Goal: Task Accomplishment & Management: Use online tool/utility

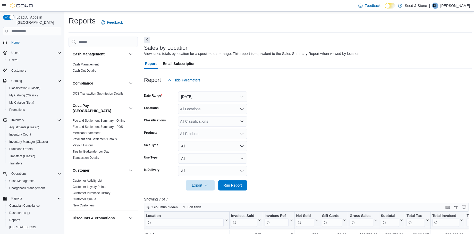
scroll to position [10, 0]
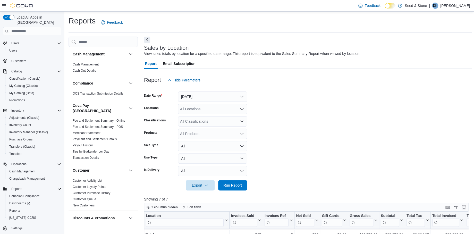
drag, startPoint x: 237, startPoint y: 187, endPoint x: 306, endPoint y: 160, distance: 73.6
click at [238, 187] on span "Run Report" at bounding box center [232, 185] width 23 height 10
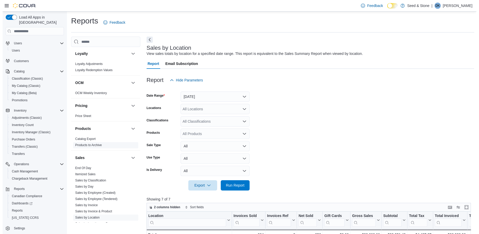
scroll to position [377, 0]
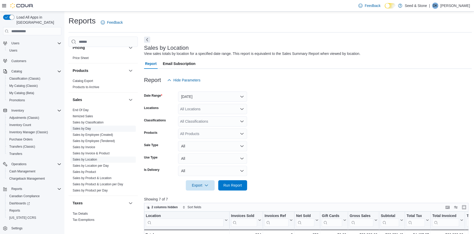
click at [80, 127] on link "Sales by Day" at bounding box center [82, 129] width 18 height 4
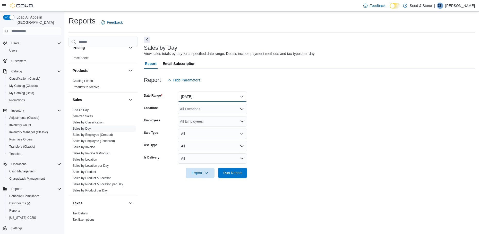
click at [236, 97] on button "[DATE]" at bounding box center [212, 96] width 69 height 10
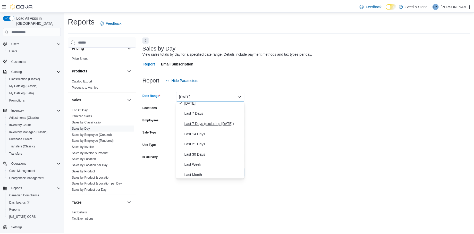
scroll to position [34, 0]
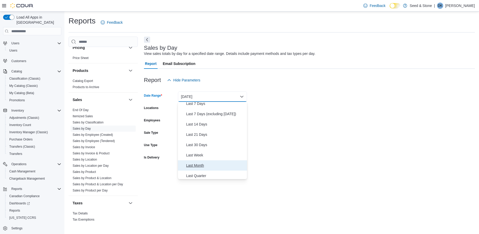
click at [199, 164] on span "Last Month" at bounding box center [215, 165] width 59 height 6
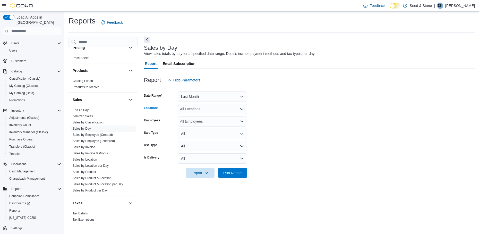
drag, startPoint x: 238, startPoint y: 106, endPoint x: 238, endPoint y: 109, distance: 2.6
click at [238, 108] on div "All Locations" at bounding box center [212, 109] width 69 height 10
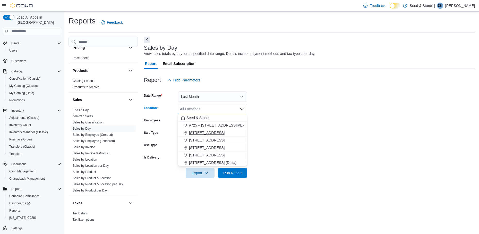
click at [221, 131] on span "[STREET_ADDRESS]" at bounding box center [207, 132] width 36 height 5
click at [321, 151] on form "Date Range Last Month Locations [STREET_ADDRESS] Combo box. Selected. [STREET_A…" at bounding box center [309, 131] width 331 height 93
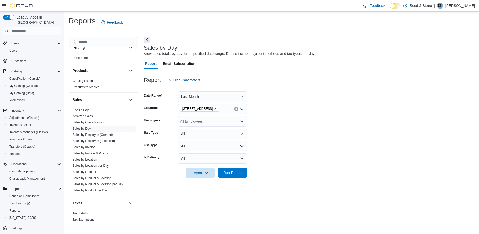
click at [237, 172] on span "Run Report" at bounding box center [232, 172] width 19 height 5
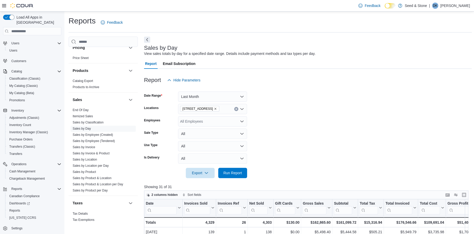
click at [351, 39] on div "Sales by Day View sales totals by day for a specified date range. Details inclu…" at bounding box center [308, 207] width 328 height 341
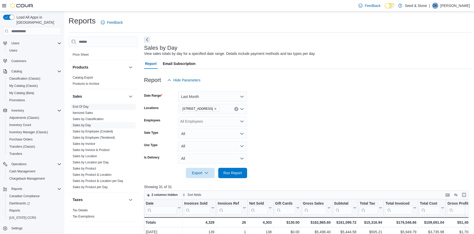
click at [82, 105] on link "End Of Day" at bounding box center [81, 107] width 16 height 4
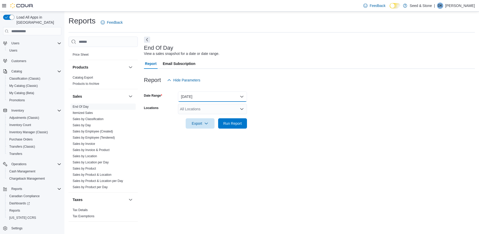
click at [241, 97] on button "[DATE]" at bounding box center [212, 96] width 69 height 10
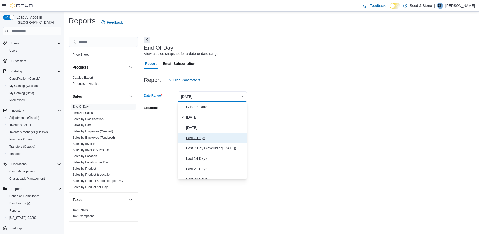
click at [204, 138] on span "Last 7 Days" at bounding box center [215, 138] width 59 height 6
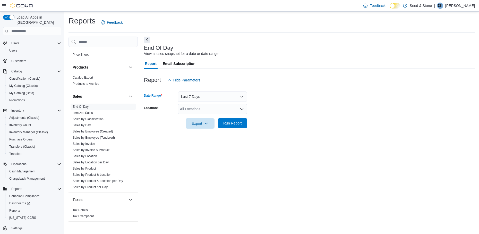
click at [234, 123] on span "Run Report" at bounding box center [232, 123] width 19 height 5
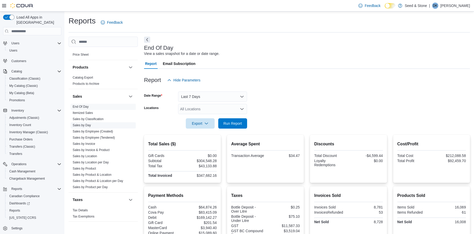
click at [84, 123] on link "Sales by Day" at bounding box center [82, 125] width 18 height 4
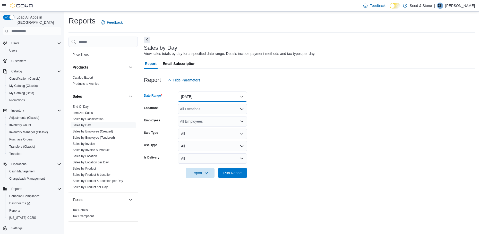
click at [241, 97] on button "[DATE]" at bounding box center [212, 96] width 69 height 10
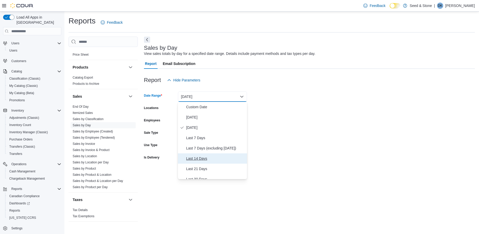
click at [200, 157] on span "Last 14 Days" at bounding box center [215, 158] width 59 height 6
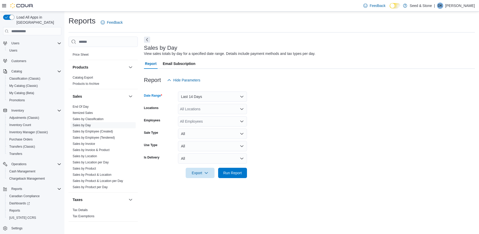
click at [240, 122] on icon "Open list of options" at bounding box center [242, 121] width 4 height 4
click at [384, 112] on form "Date Range Last 14 Days Locations All Locations Employees All Employees Sale Ty…" at bounding box center [309, 131] width 331 height 93
click at [187, 62] on span "Email Subscription" at bounding box center [179, 63] width 33 height 10
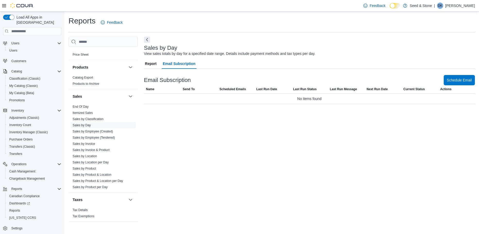
click at [152, 62] on span "Report" at bounding box center [151, 63] width 12 height 10
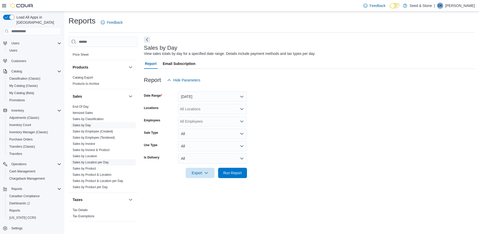
click at [110, 159] on span "Sales by Location per Day" at bounding box center [103, 162] width 65 height 6
click at [87, 160] on link "Sales by Location per Day" at bounding box center [91, 162] width 36 height 4
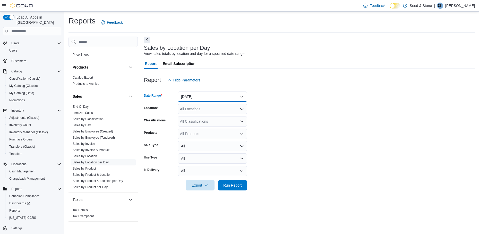
click at [241, 95] on button "[DATE]" at bounding box center [212, 96] width 69 height 10
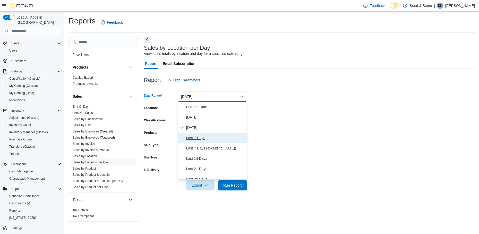
click at [216, 141] on button "Last 7 Days" at bounding box center [212, 138] width 69 height 10
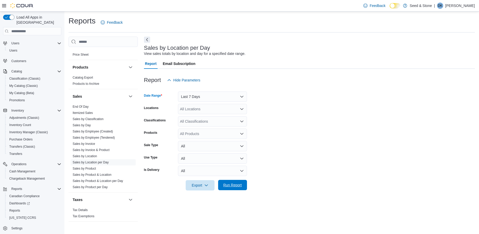
click at [240, 183] on span "Run Report" at bounding box center [232, 184] width 19 height 5
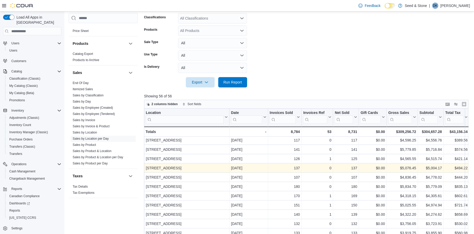
scroll to position [68, 0]
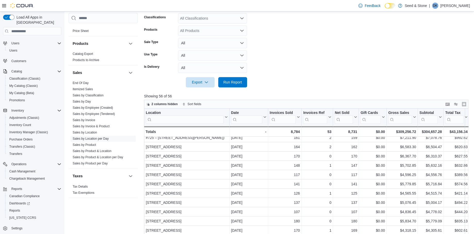
click at [302, 48] on form "Date Range Last 7 Days Locations All Locations Classifications All Classificati…" at bounding box center [308, 34] width 328 height 105
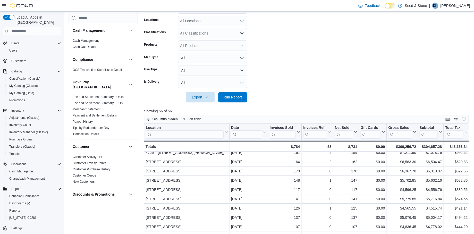
scroll to position [0, 0]
